Goal: Information Seeking & Learning: Understand process/instructions

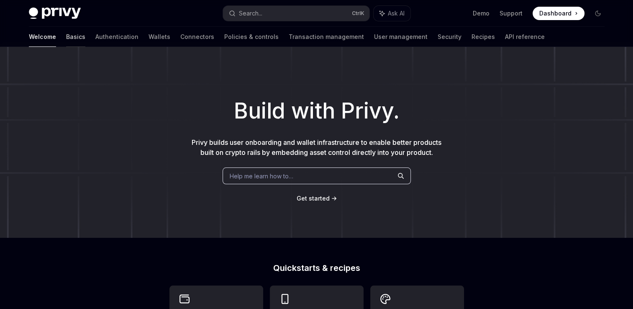
click at [66, 36] on link "Basics" at bounding box center [75, 37] width 19 height 20
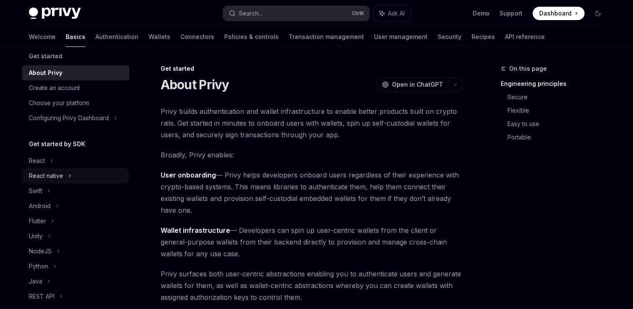
scroll to position [11, 0]
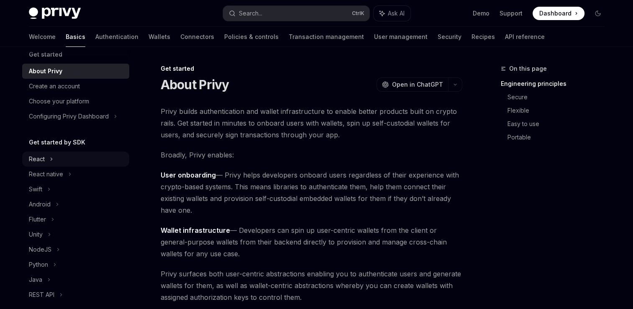
click at [54, 158] on div "React" at bounding box center [75, 158] width 107 height 15
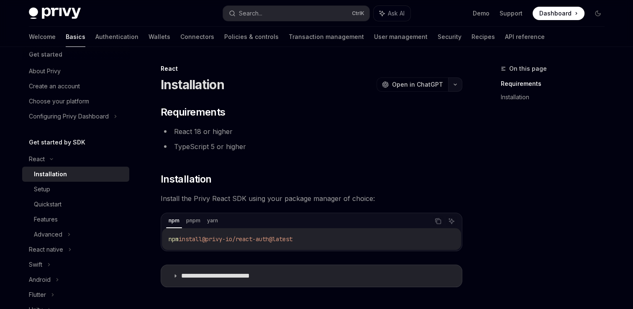
click at [456, 86] on button "button" at bounding box center [455, 84] width 14 height 14
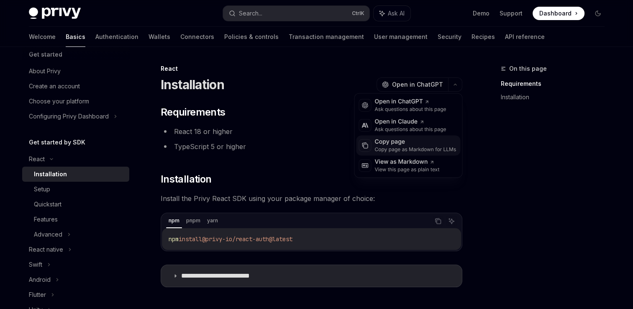
click at [404, 143] on div "Copy page" at bounding box center [416, 142] width 82 height 8
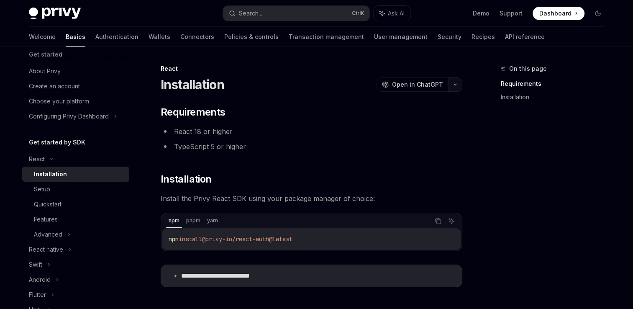
click at [454, 85] on icon "button" at bounding box center [455, 84] width 3 height 1
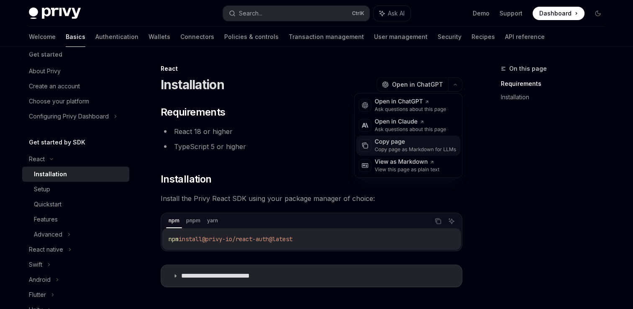
click at [387, 143] on div "Copy page" at bounding box center [416, 142] width 82 height 8
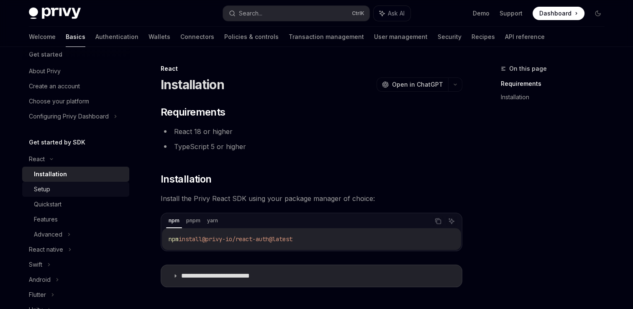
click at [95, 193] on div "Setup" at bounding box center [79, 189] width 90 height 10
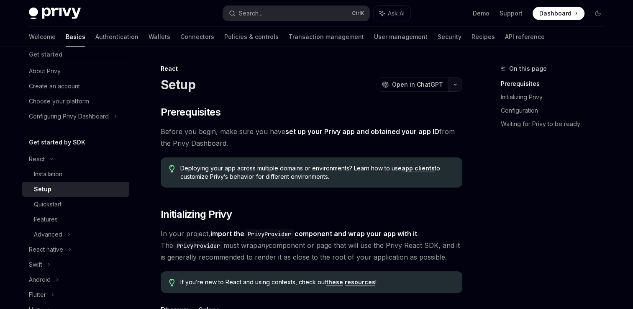
click at [454, 87] on button "button" at bounding box center [455, 84] width 14 height 14
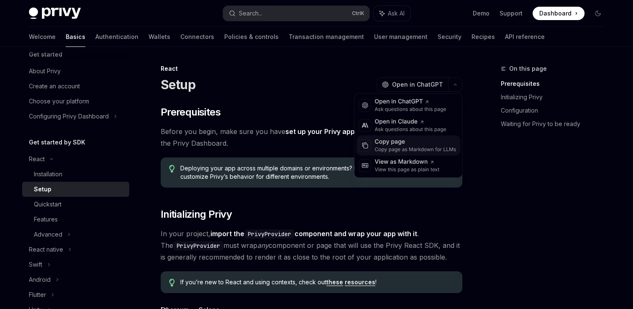
click at [387, 146] on div "Copy page as Markdown for LLMs" at bounding box center [416, 149] width 82 height 7
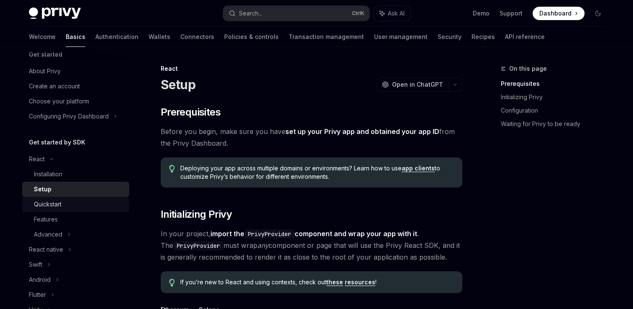
click at [70, 205] on div "Quickstart" at bounding box center [79, 204] width 90 height 10
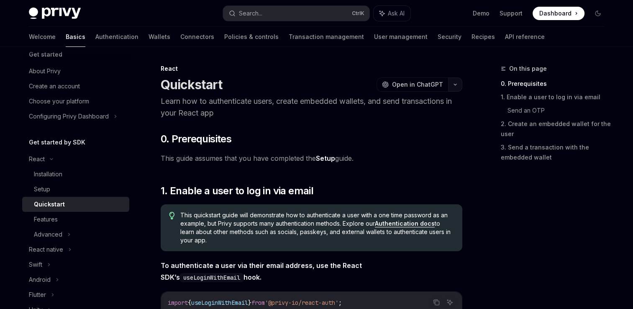
click at [454, 84] on icon "button" at bounding box center [455, 84] width 10 height 3
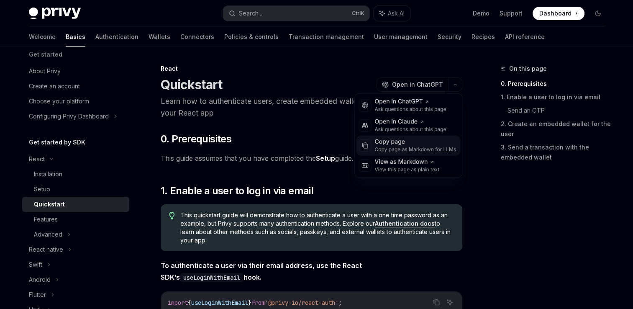
click at [407, 145] on div "Copy page" at bounding box center [416, 142] width 82 height 8
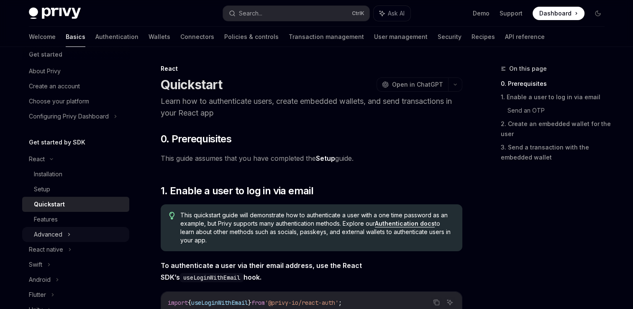
click at [71, 231] on div "Advanced" at bounding box center [75, 234] width 107 height 15
type textarea "*"
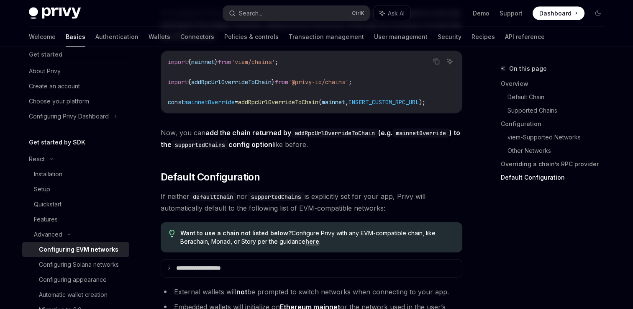
scroll to position [2210, 0]
